Goal: Information Seeking & Learning: Understand process/instructions

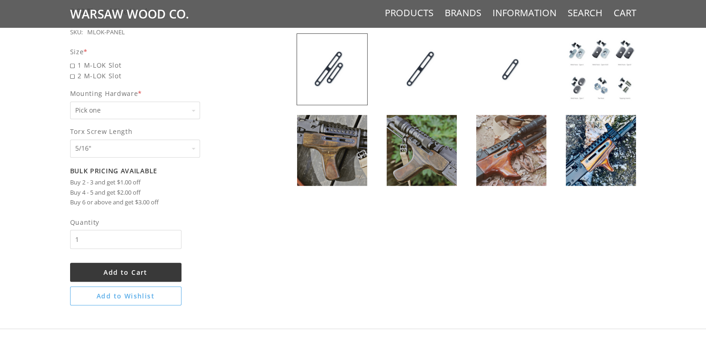
scroll to position [468, 0]
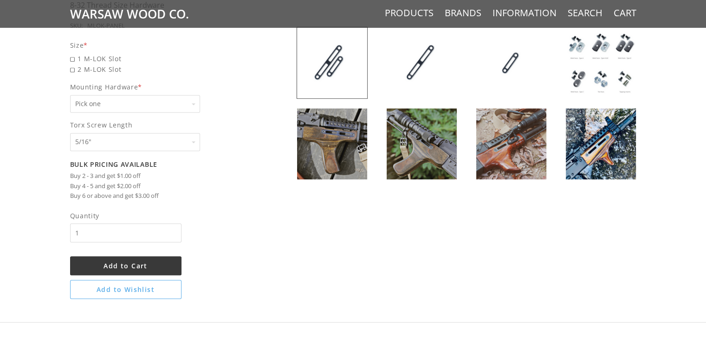
click at [705, 180] on html "lock plus Warsaw Wood Co. Products Brands Information Search Cart DIY M-LOK Pan…" at bounding box center [353, 279] width 706 height 1494
click at [332, 143] on img at bounding box center [332, 144] width 70 height 71
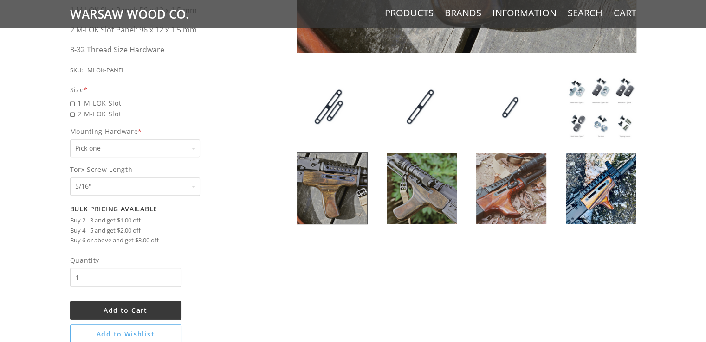
scroll to position [425, 0]
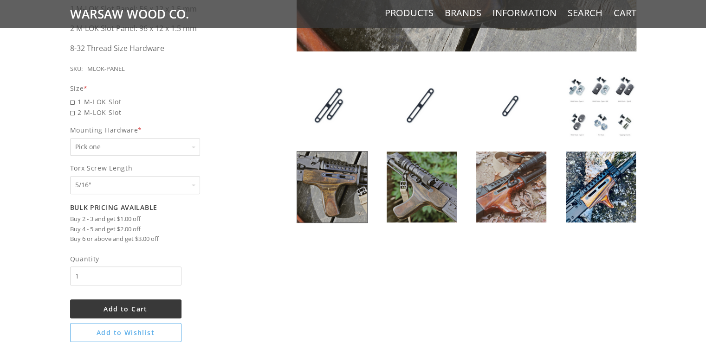
click at [591, 184] on img at bounding box center [601, 187] width 70 height 71
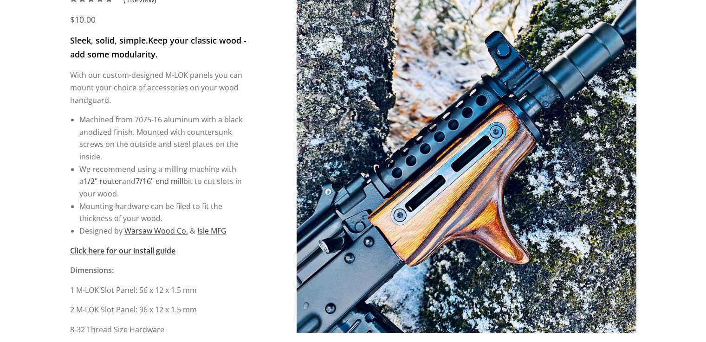
scroll to position [148, 0]
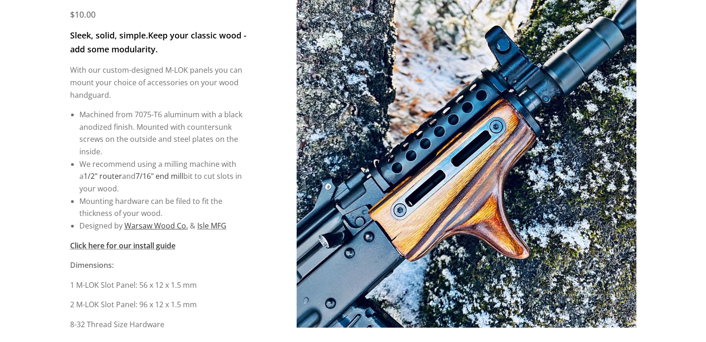
click at [440, 175] on img at bounding box center [466, 158] width 340 height 340
click at [459, 185] on img at bounding box center [466, 158] width 340 height 340
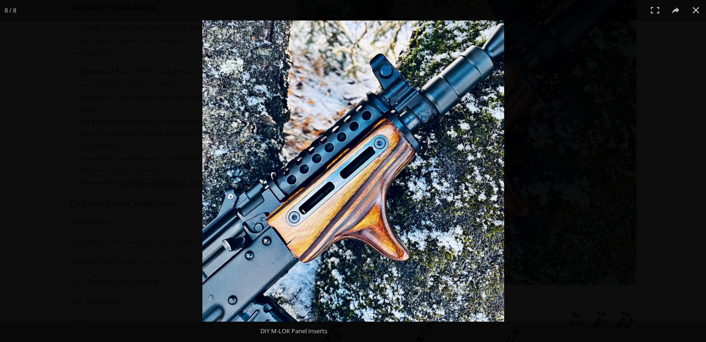
scroll to position [189, 0]
